Goal: Information Seeking & Learning: Learn about a topic

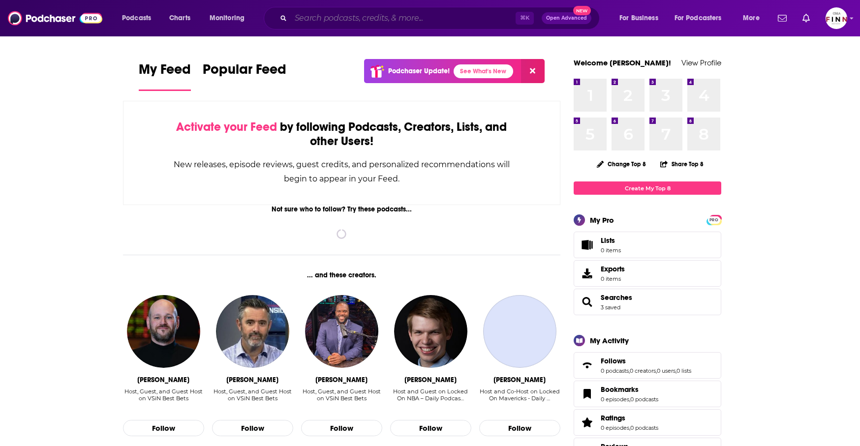
click at [436, 24] on input "Search podcasts, credits, & more..." at bounding box center [403, 18] width 225 height 16
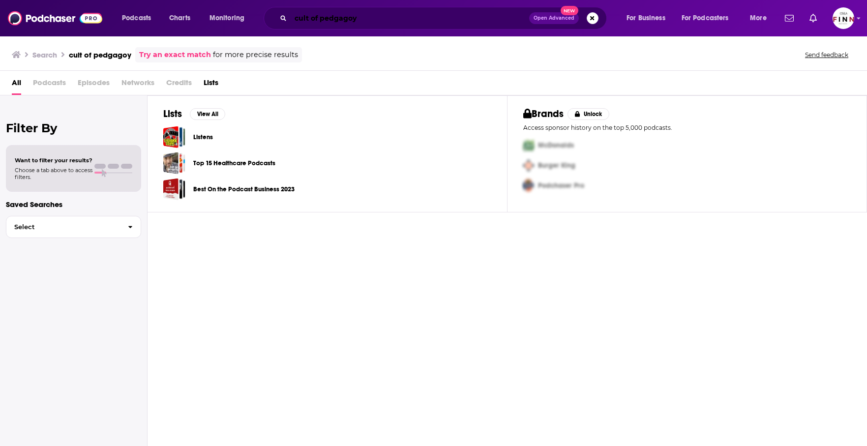
click at [381, 16] on input "cult of pedgagoy" at bounding box center [410, 18] width 239 height 16
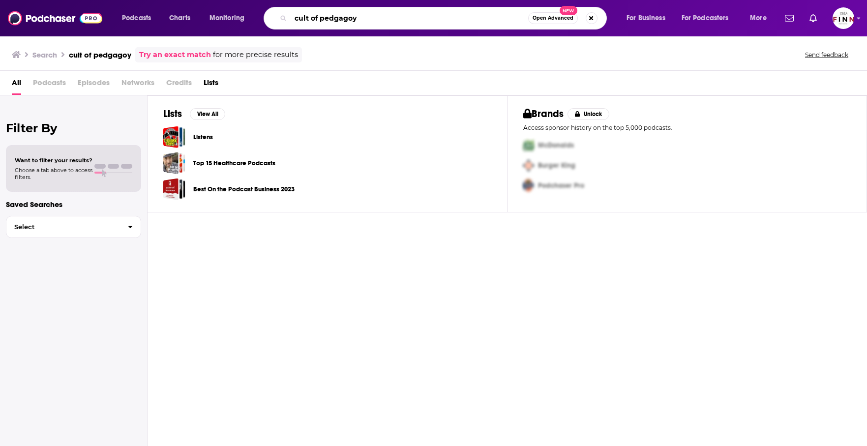
click at [381, 18] on input "cult of pedgagoy" at bounding box center [410, 18] width 238 height 16
click at [418, 21] on input "cult of pedgagogy" at bounding box center [410, 18] width 238 height 16
type input "cult of pedagogy"
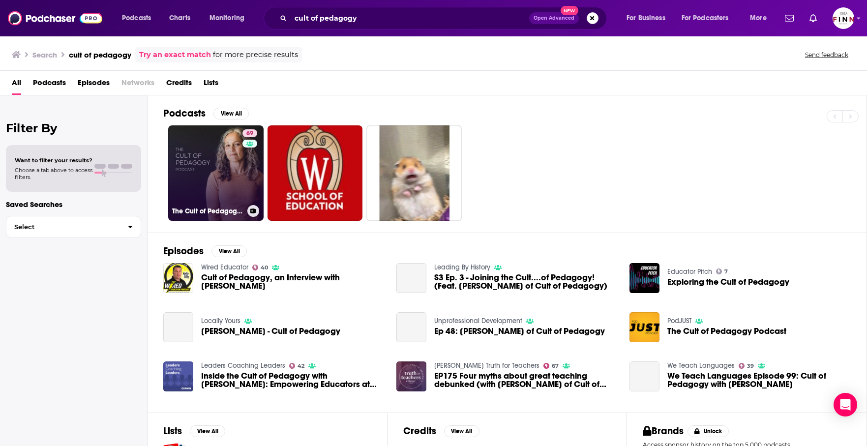
click at [168, 140] on link "69 The Cult of Pedagogy Podcast" at bounding box center [215, 172] width 95 height 95
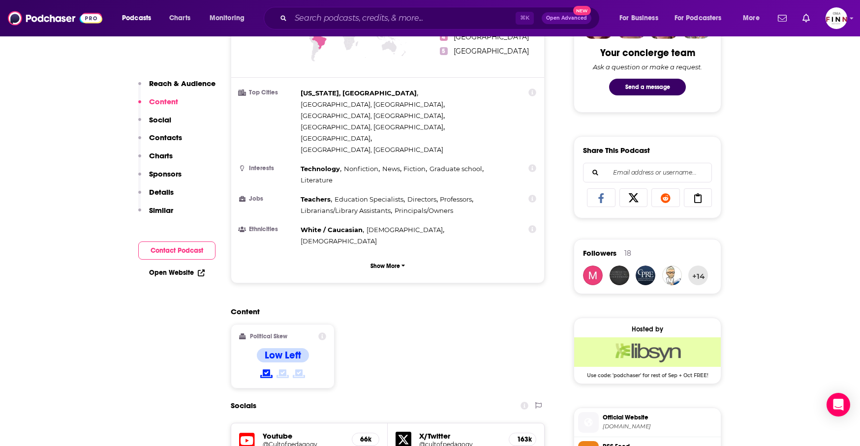
scroll to position [529, 0]
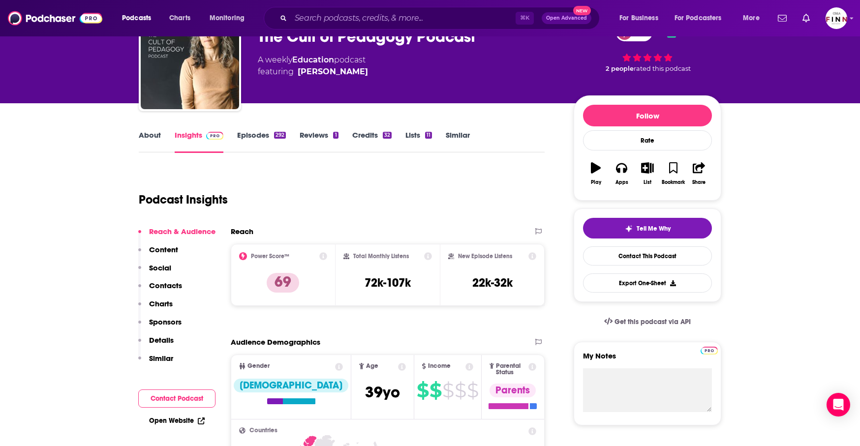
scroll to position [0, 0]
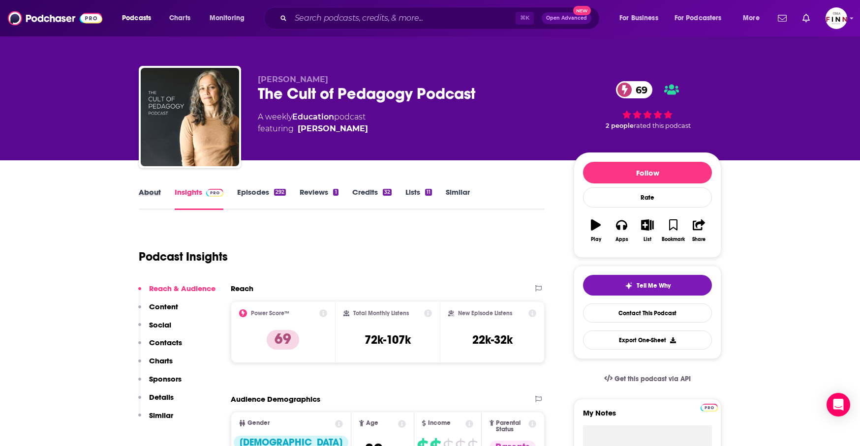
click at [175, 187] on div "About" at bounding box center [157, 198] width 36 height 23
click at [161, 187] on link "About" at bounding box center [150, 198] width 22 height 23
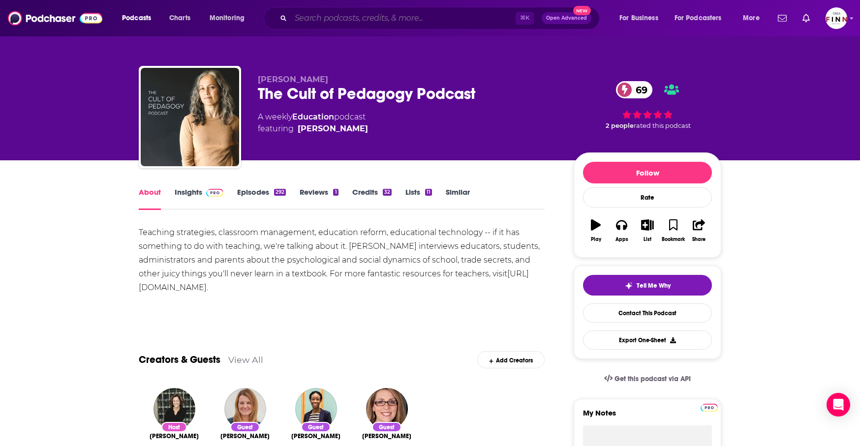
click at [346, 22] on input "Search podcasts, credits, & more..." at bounding box center [403, 18] width 225 height 16
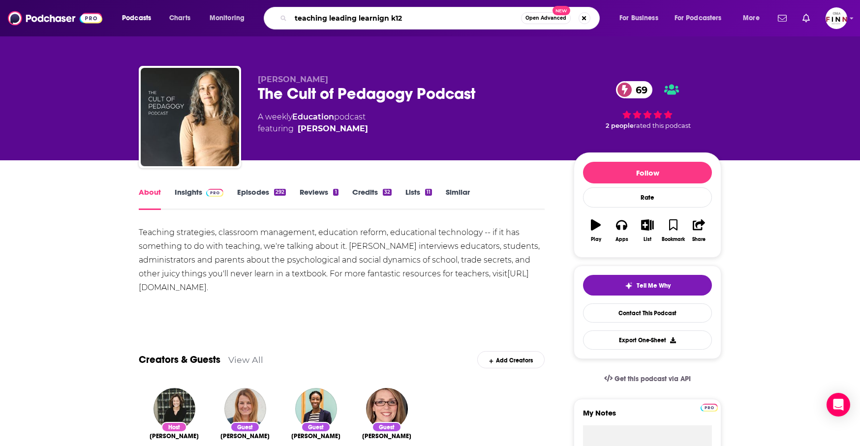
type input "teaching leading learnign k12"
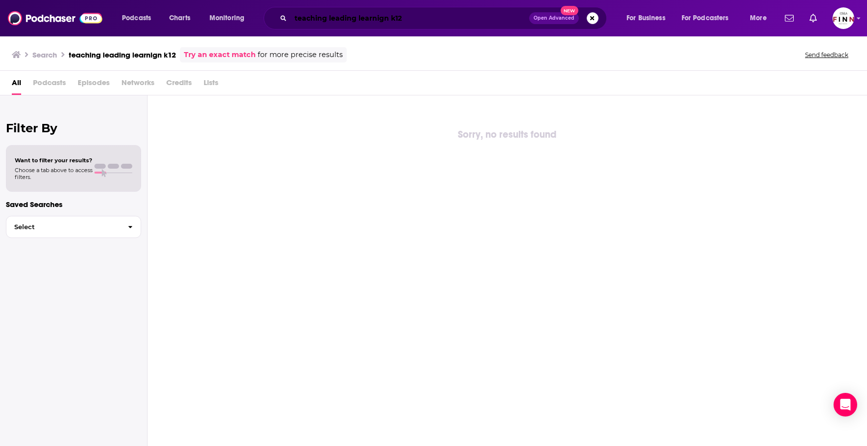
click at [397, 18] on input "teaching leading learnign k12" at bounding box center [410, 18] width 239 height 16
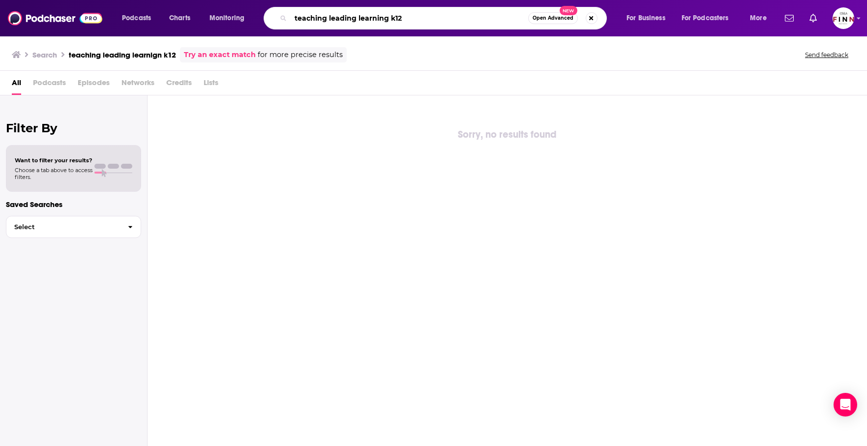
type input "teaching leading learning k12"
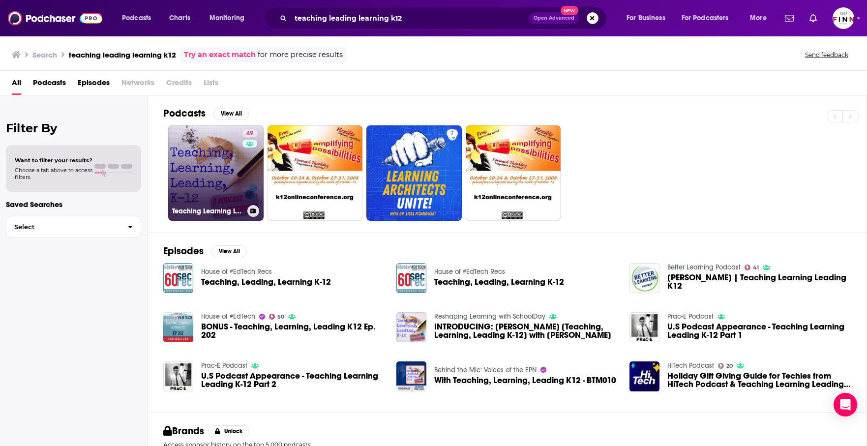
click at [168, 148] on link "49 Teaching Learning Leading K-12" at bounding box center [215, 172] width 95 height 95
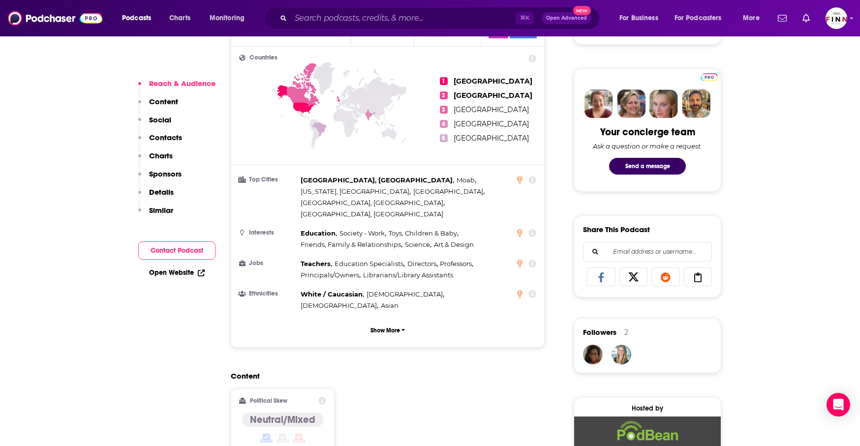
scroll to position [510, 0]
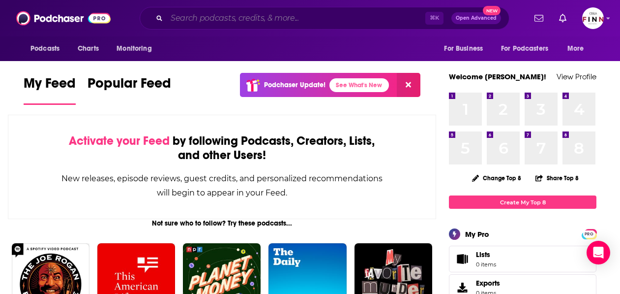
click at [239, 20] on input "Search podcasts, credits, & more..." at bounding box center [296, 18] width 259 height 16
paste input "Shifting Schools"
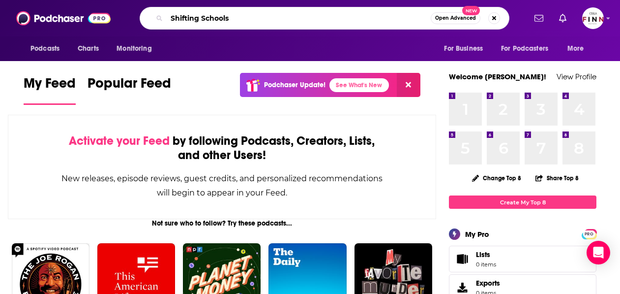
type input "Shifting Schools"
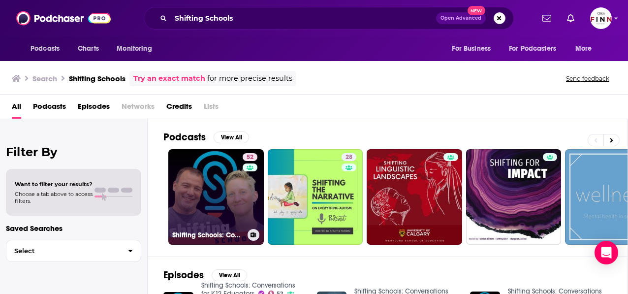
click at [183, 151] on link "52 Shifting Schools: Conversations for K12 Educators" at bounding box center [215, 196] width 95 height 95
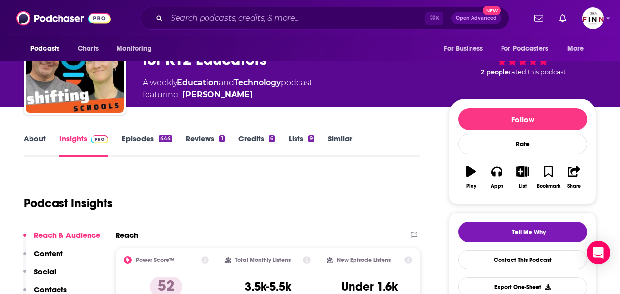
scroll to position [32, 0]
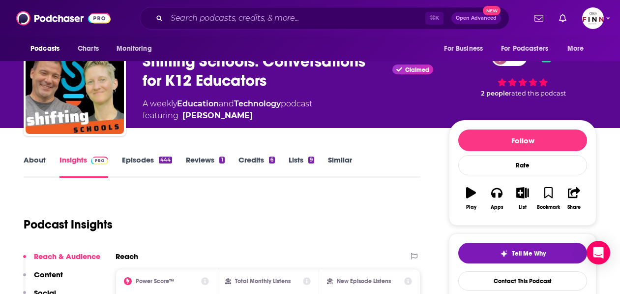
click at [172, 155] on link "Episodes 444" at bounding box center [147, 166] width 50 height 23
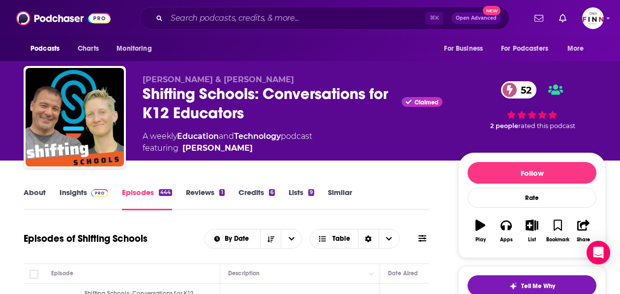
click at [46, 187] on link "About" at bounding box center [35, 198] width 22 height 23
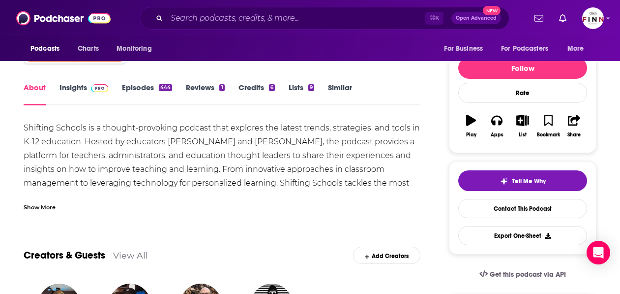
scroll to position [90, 0]
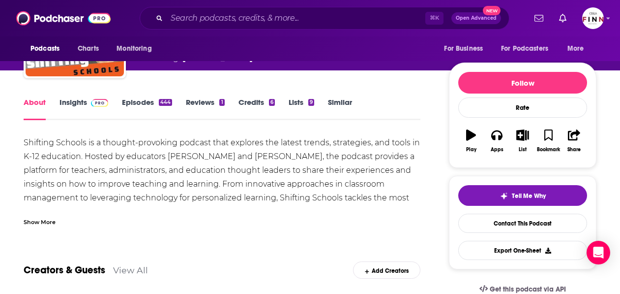
click at [56, 216] on div "Show More" at bounding box center [40, 220] width 32 height 9
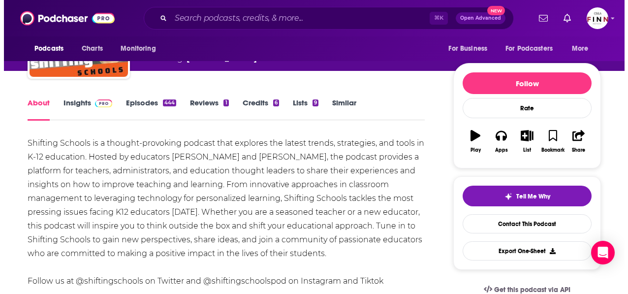
scroll to position [89, 0]
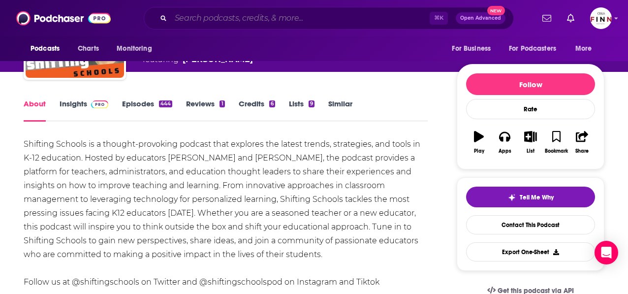
click at [297, 16] on input "Search podcasts, credits, & more..." at bounding box center [300, 18] width 259 height 16
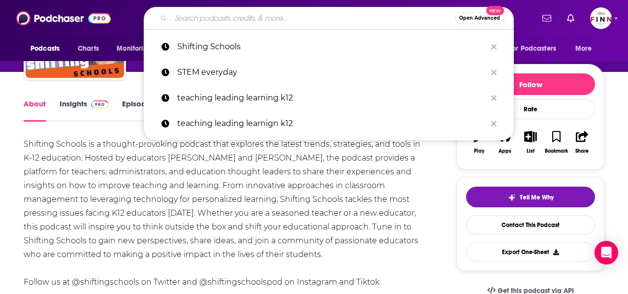
paste input "Math is Figureoutable Podcas"
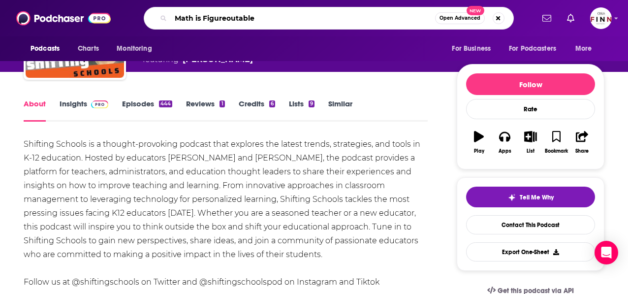
type input "Math is Figureoutable"
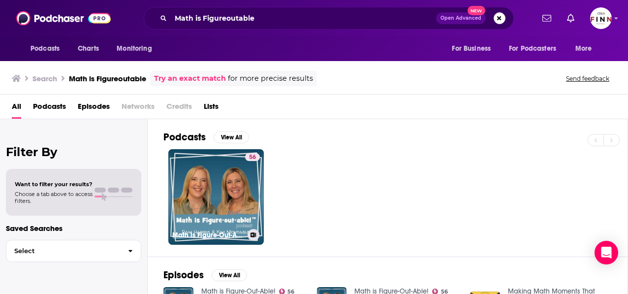
click at [170, 149] on link "56 Math is Figure-Out-Able!" at bounding box center [215, 196] width 95 height 95
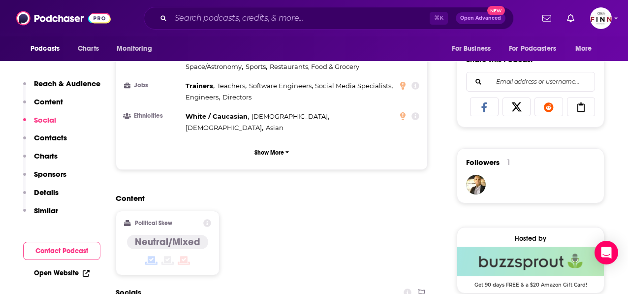
scroll to position [610, 0]
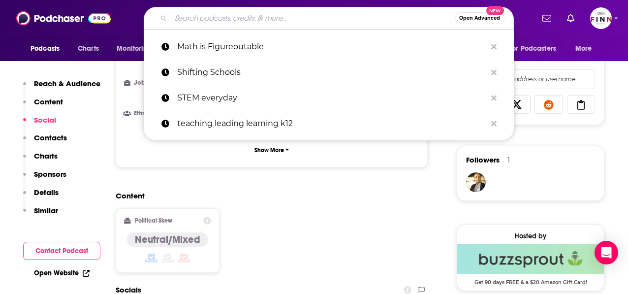
click at [303, 21] on input "Search podcasts, credits, & more..." at bounding box center [313, 18] width 284 height 16
paste input "Teaching That "Counts""
type input "Teaching That "Counts""
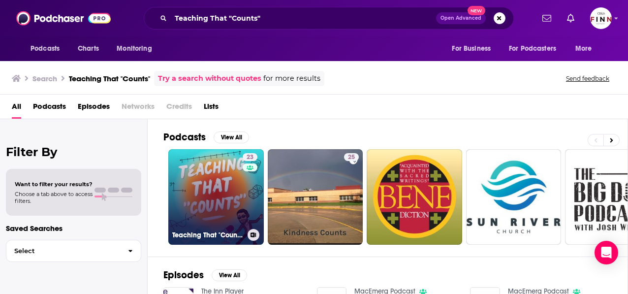
click at [173, 173] on link "23 Teaching That "Counts"" at bounding box center [215, 196] width 95 height 95
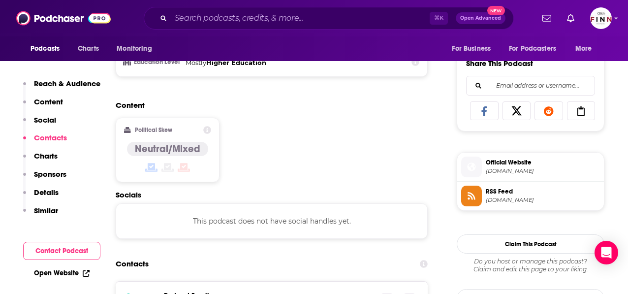
scroll to position [606, 0]
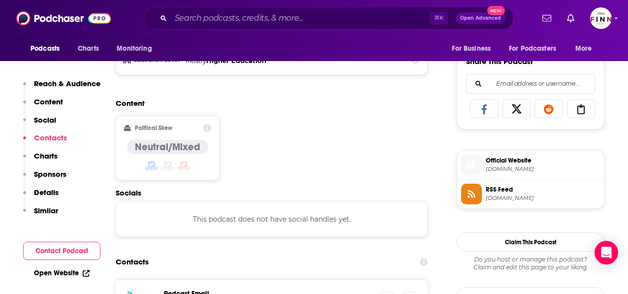
click at [243, 14] on input "Search podcasts, credits, & more..." at bounding box center [300, 18] width 259 height 16
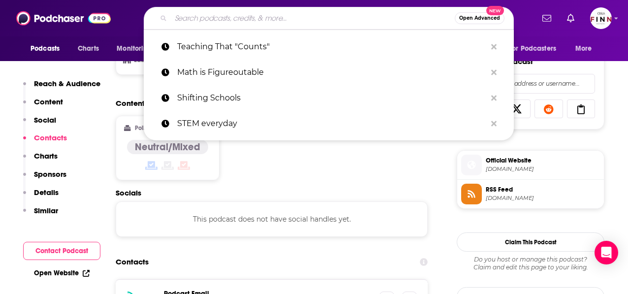
paste input "Learning Through Math"
type input "Learning Through Math"
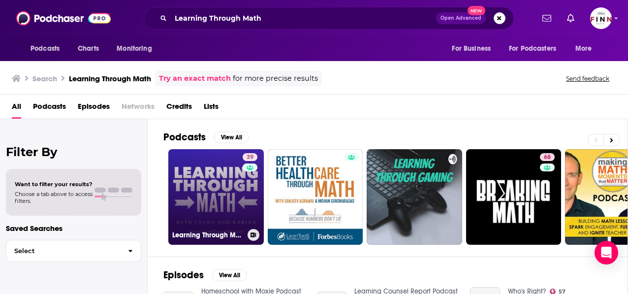
click at [168, 195] on link "39 Learning Through Math" at bounding box center [215, 196] width 95 height 95
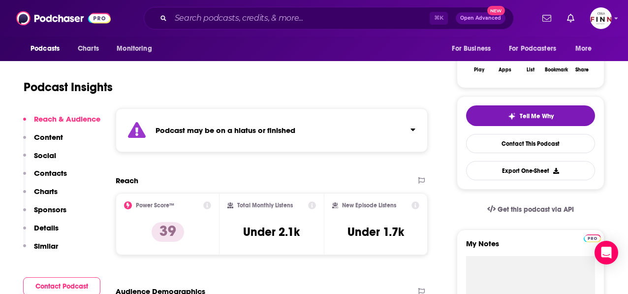
scroll to position [389, 0]
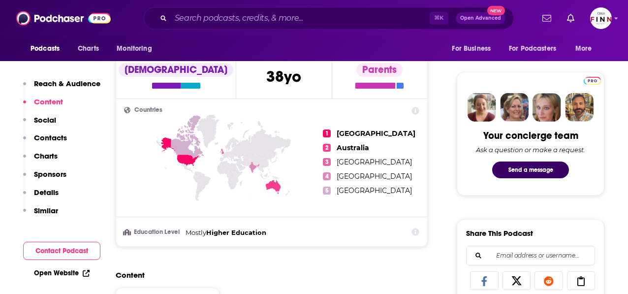
scroll to position [490, 0]
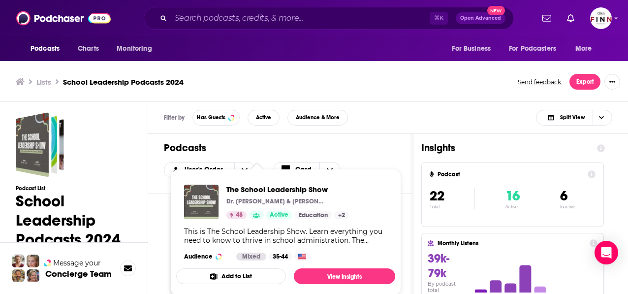
scroll to position [59, 0]
click at [184, 207] on span "This is The School Leadership Show. Learn everything you need to know to thrive…" at bounding box center [278, 237] width 188 height 61
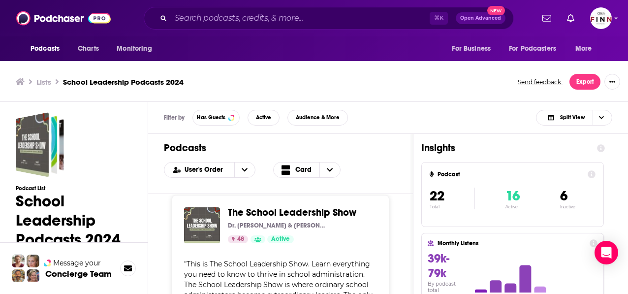
scroll to position [4, 0]
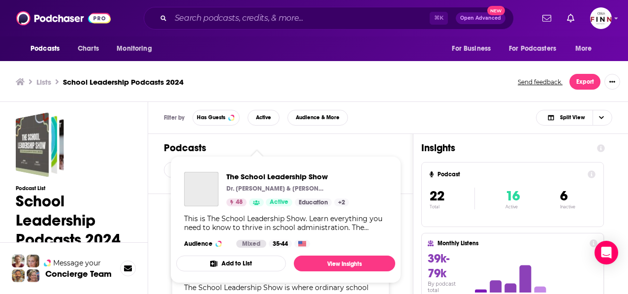
click at [186, 175] on div "Podcasts Charts Monitoring ⌘ K Open Advanced New For Business For Podcasters Mo…" at bounding box center [314, 148] width 628 height 297
click at [184, 210] on img "The School Leadership Show" at bounding box center [202, 228] width 36 height 36
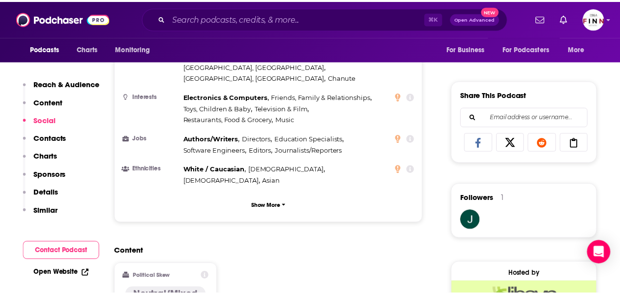
scroll to position [580, 0]
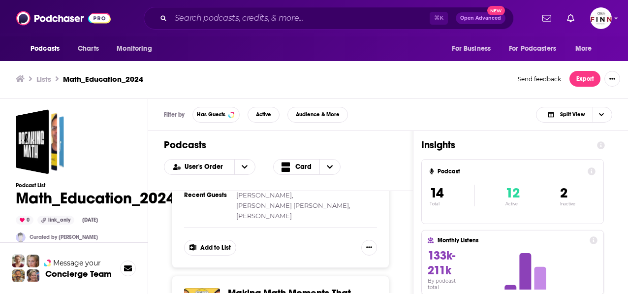
scroll to position [224, 0]
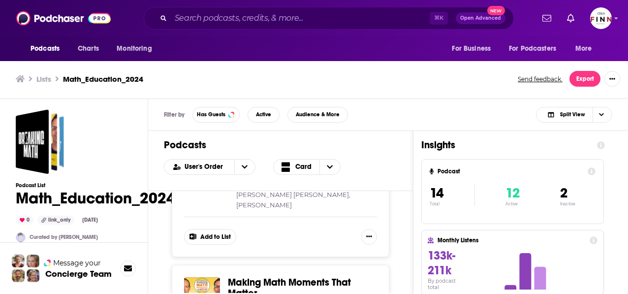
click at [271, 172] on div "Podcasts Charts Monitoring ⌘ K Open Advanced New For Business For Podcasters Mo…" at bounding box center [314, 145] width 628 height 297
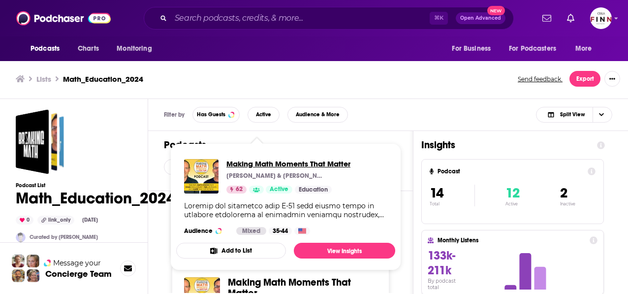
click at [255, 159] on span "Making Math Moments That Matter" at bounding box center [288, 163] width 124 height 9
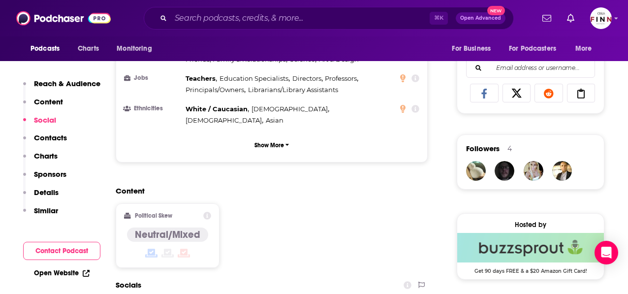
scroll to position [627, 0]
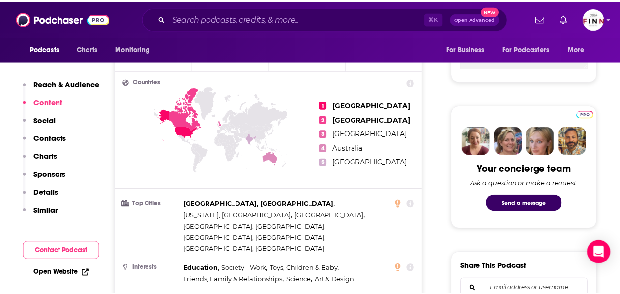
scroll to position [149, 0]
